Goal: Information Seeking & Learning: Learn about a topic

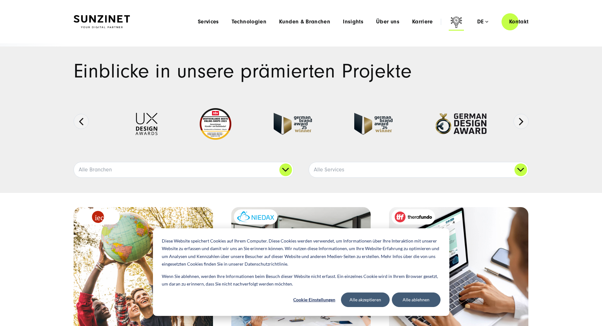
click at [450, 19] on icon at bounding box center [455, 21] width 11 height 11
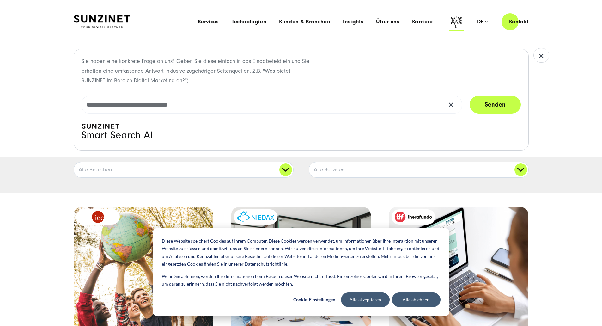
click at [450, 19] on icon at bounding box center [455, 21] width 11 height 11
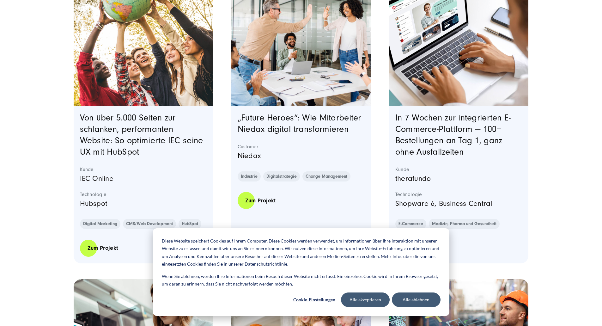
scroll to position [1900, 0]
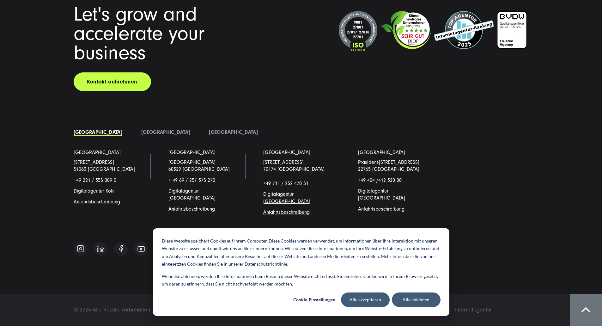
drag, startPoint x: 369, startPoint y: 46, endPoint x: 351, endPoint y: 226, distance: 180.3
click at [363, 300] on button "Alle akzeptieren" at bounding box center [365, 299] width 49 height 15
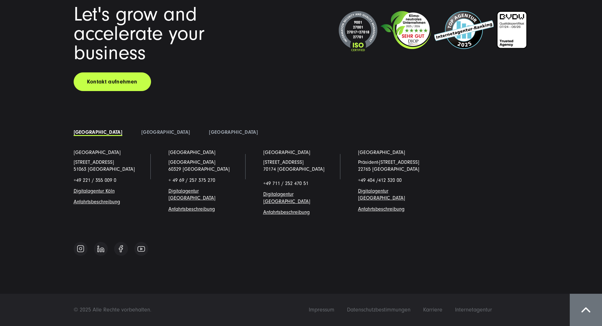
click at [263, 197] on span "Digitalagentur [GEOGRAPHIC_DATA]" at bounding box center [286, 197] width 47 height 13
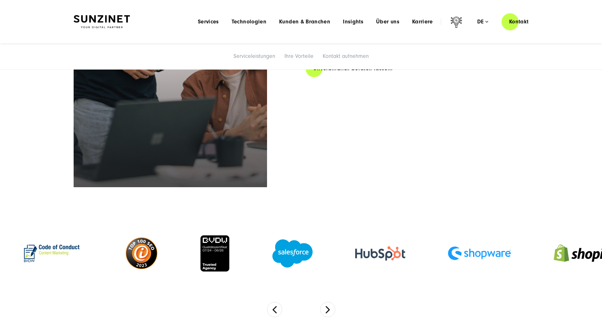
scroll to position [979, 0]
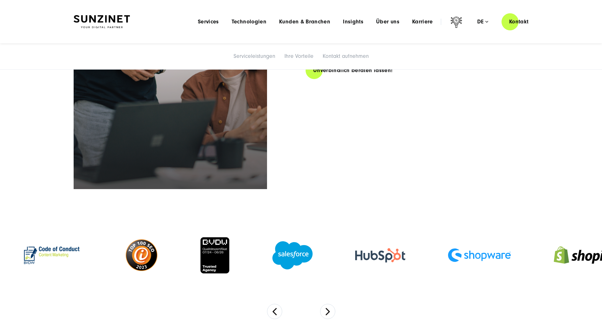
drag, startPoint x: 335, startPoint y: 112, endPoint x: 437, endPoint y: 141, distance: 106.4
click at [435, 105] on div "Gute Gründe für SUNZINET Stuttgart: Echter Full Service Dienstleister Experten …" at bounding box center [416, 10] width 223 height 187
click at [441, 105] on div "Gute Gründe für SUNZINET Stuttgart: Echter Full Service Dienstleister Experten …" at bounding box center [416, 10] width 223 height 187
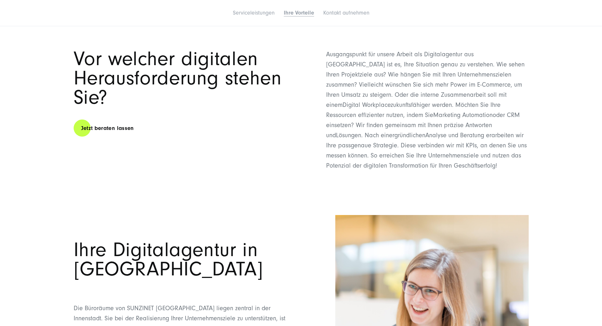
scroll to position [1263, 0]
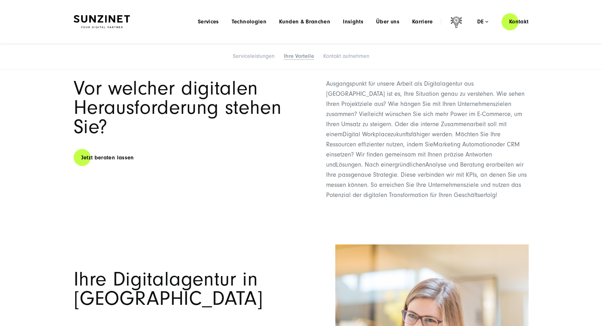
click at [328, 34] on button "Next" at bounding box center [327, 26] width 15 height 15
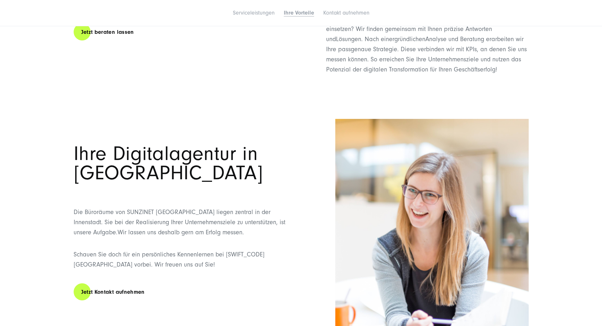
drag, startPoint x: 358, startPoint y: 224, endPoint x: 371, endPoint y: 239, distance: 19.5
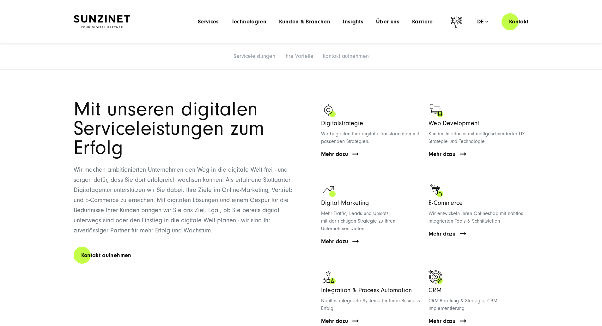
scroll to position [40, 0]
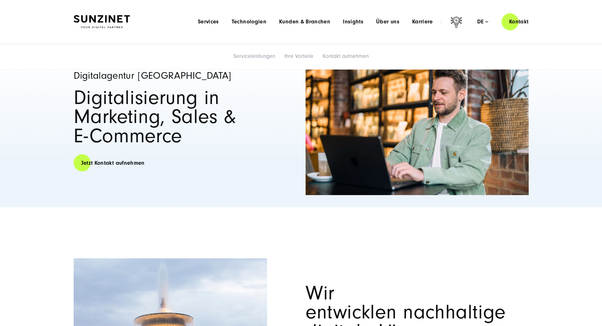
drag, startPoint x: 379, startPoint y: 223, endPoint x: 375, endPoint y: 96, distance: 127.0
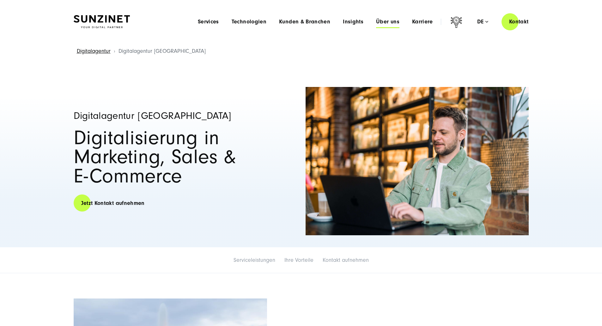
click at [378, 19] on span "Über uns" at bounding box center [387, 22] width 23 height 6
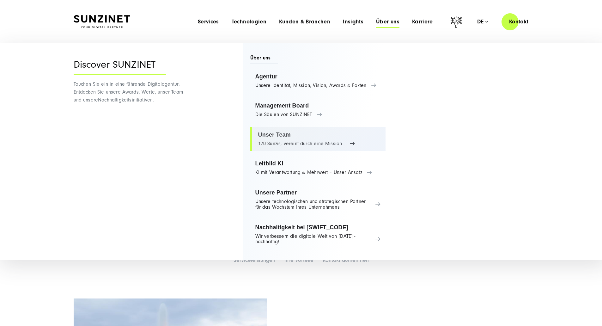
click at [291, 142] on link "Unser Team 170 Sunzis, vereint durch eine Mission" at bounding box center [317, 139] width 135 height 24
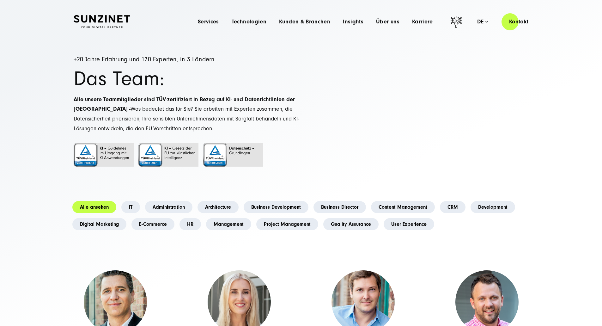
drag, startPoint x: 298, startPoint y: 223, endPoint x: 287, endPoint y: 106, distance: 117.7
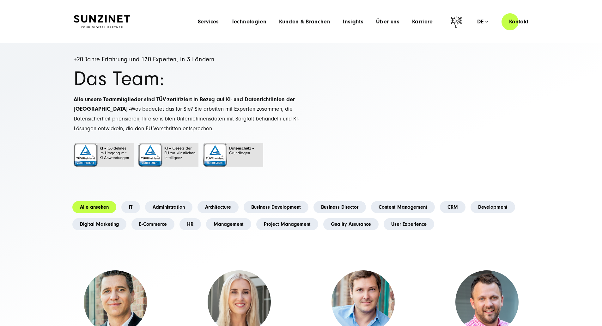
click at [388, 23] on li "Über uns Menu Discover SUNZINET Tauchen Sie ein in eine führende Digitalagentur…" at bounding box center [387, 21] width 36 height 7
click at [380, 21] on span "Über uns" at bounding box center [387, 22] width 23 height 6
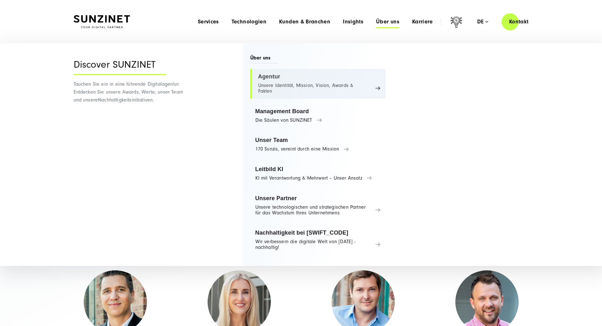
click at [284, 87] on link "Agentur Unsere Identität, Mission, Vision, Awards & Fakten" at bounding box center [317, 84] width 135 height 30
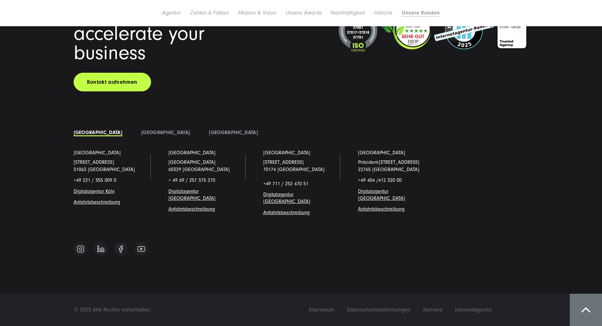
scroll to position [5472, 0]
click at [334, 307] on span "Impressum" at bounding box center [322, 309] width 26 height 7
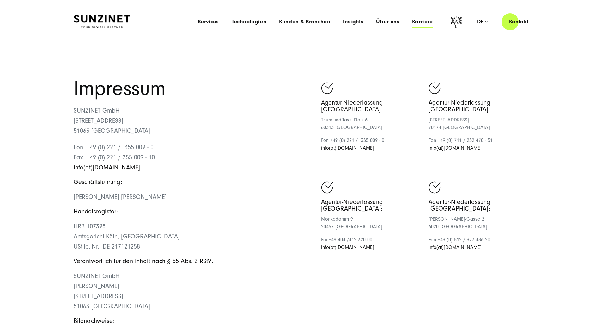
click at [412, 22] on span "Karriere" at bounding box center [422, 22] width 21 height 6
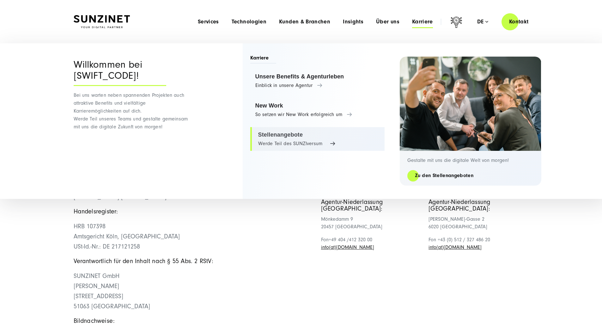
click at [282, 135] on link "Stellenangebote Werde Teil des SUNZIversum" at bounding box center [317, 139] width 134 height 24
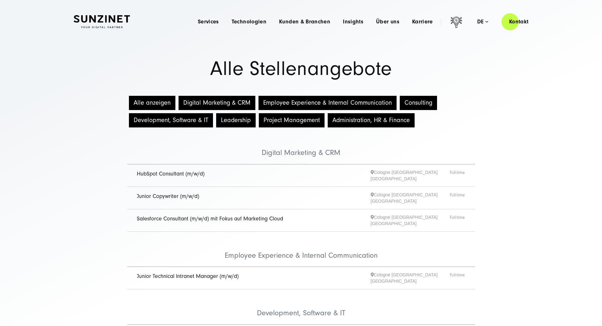
click at [169, 110] on button "Alle anzeigen" at bounding box center [152, 103] width 46 height 14
click at [161, 108] on button "Alle anzeigen" at bounding box center [152, 103] width 46 height 14
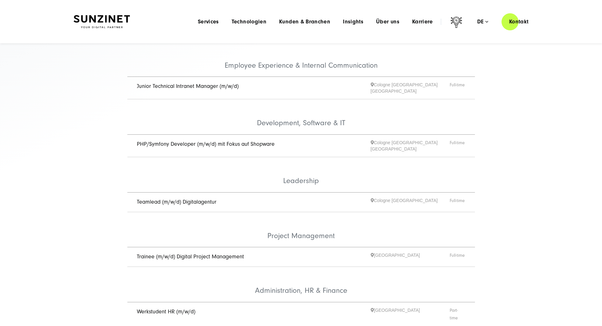
scroll to position [189, 0]
click at [192, 199] on link "Teamlead (m/w/d) Digitalagentur" at bounding box center [177, 202] width 80 height 7
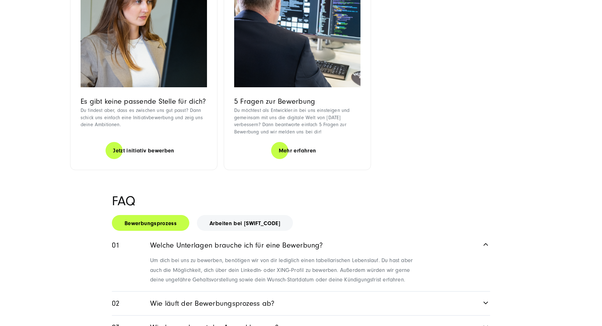
drag, startPoint x: 99, startPoint y: 140, endPoint x: 104, endPoint y: 173, distance: 33.4
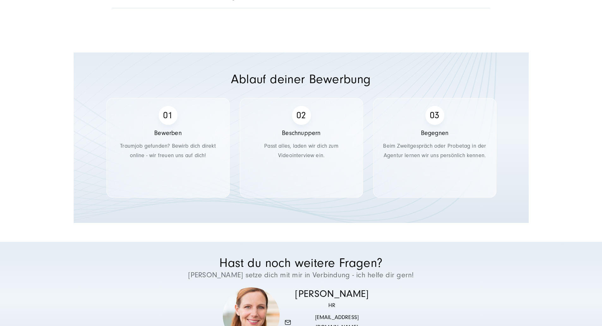
scroll to position [1568, 0]
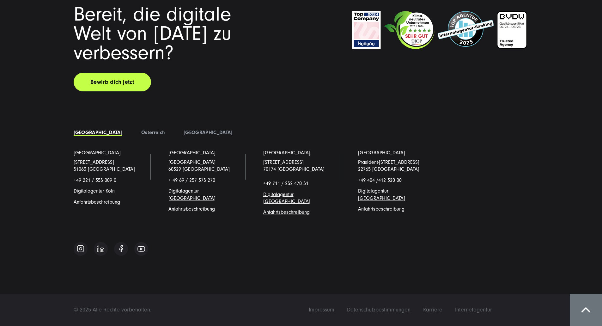
drag, startPoint x: 76, startPoint y: 109, endPoint x: 88, endPoint y: 213, distance: 104.9
drag, startPoint x: 263, startPoint y: 170, endPoint x: 231, endPoint y: 164, distance: 32.8
click at [254, 164] on li "[GEOGRAPHIC_DATA] [STREET_ADDRESS] +49 711 / 252 470 51 Digitalagentur [GEOGRAP…" at bounding box center [301, 187] width 95 height 77
copy div "[STREET_ADDRESS]"
